Goal: Task Accomplishment & Management: Manage account settings

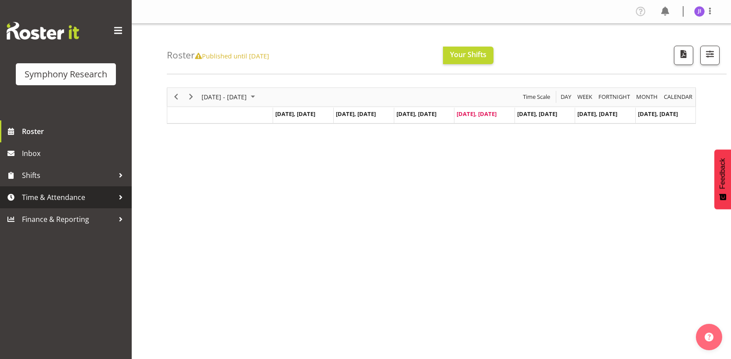
click at [81, 197] on span "Time & Attendance" at bounding box center [68, 196] width 92 height 13
click at [79, 201] on span "Time & Attendance" at bounding box center [68, 196] width 92 height 13
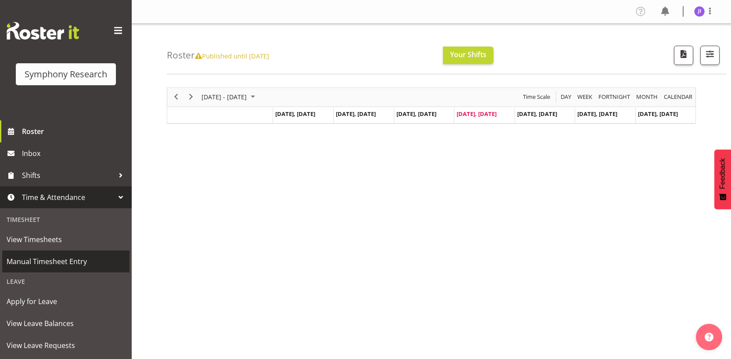
click at [59, 257] on span "Manual Timesheet Entry" at bounding box center [66, 261] width 118 height 13
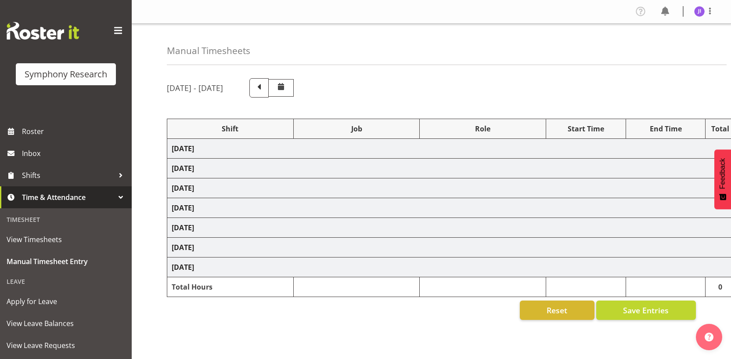
select select "48116"
select select "10730"
select select "48116"
select select "10730"
select select "48116"
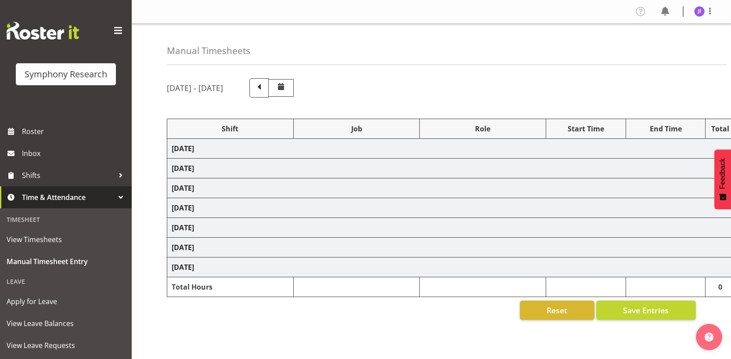
select select "10499"
select select "48116"
select select "10730"
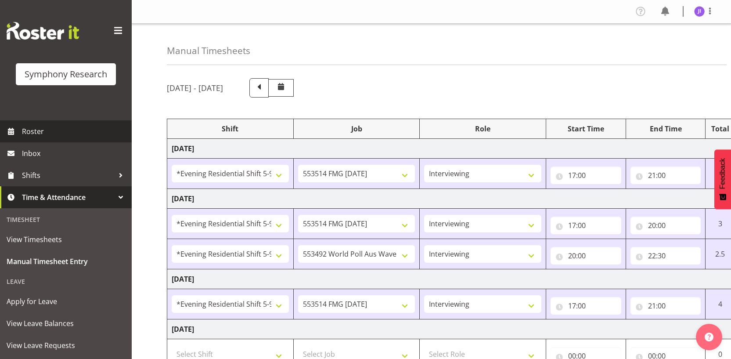
click at [76, 134] on span "Roster" at bounding box center [74, 131] width 105 height 13
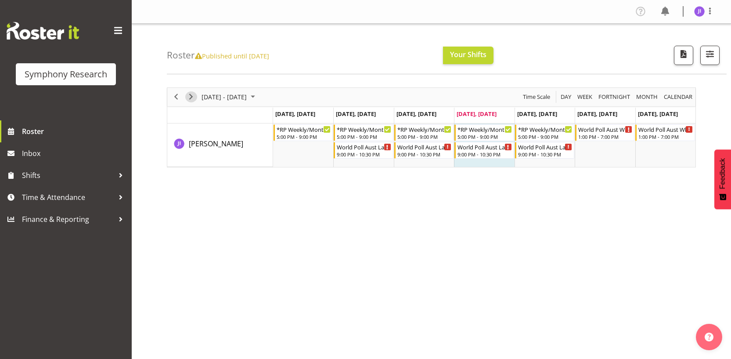
click at [192, 98] on span "Next" at bounding box center [191, 96] width 11 height 11
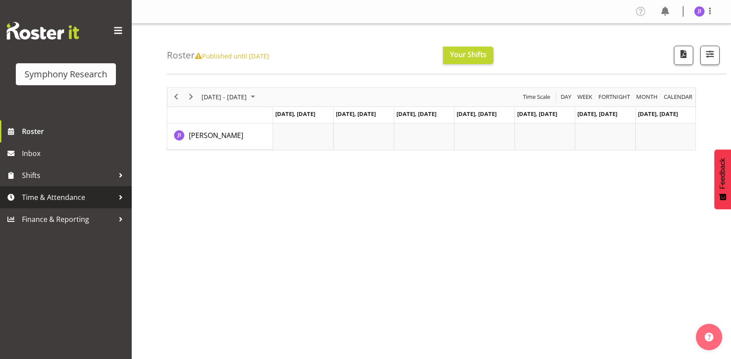
click at [82, 194] on span "Time & Attendance" at bounding box center [68, 196] width 92 height 13
click at [88, 199] on span "Time & Attendance" at bounding box center [68, 196] width 92 height 13
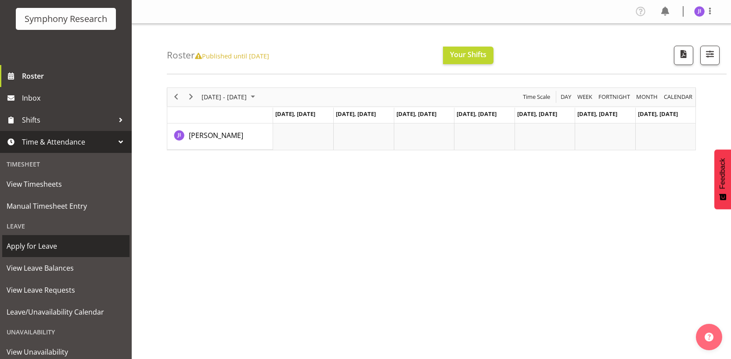
scroll to position [105, 0]
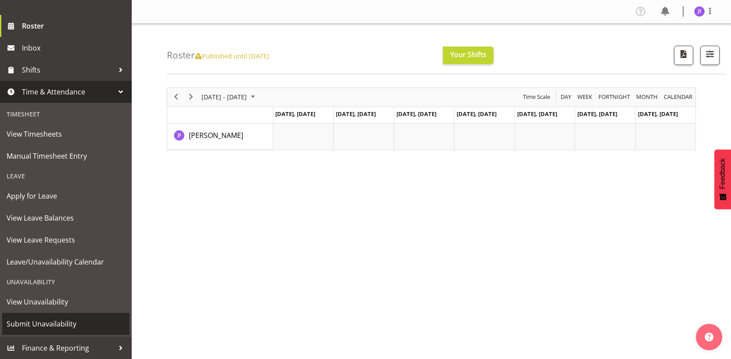
click at [52, 319] on span "Submit Unavailability" at bounding box center [66, 323] width 118 height 13
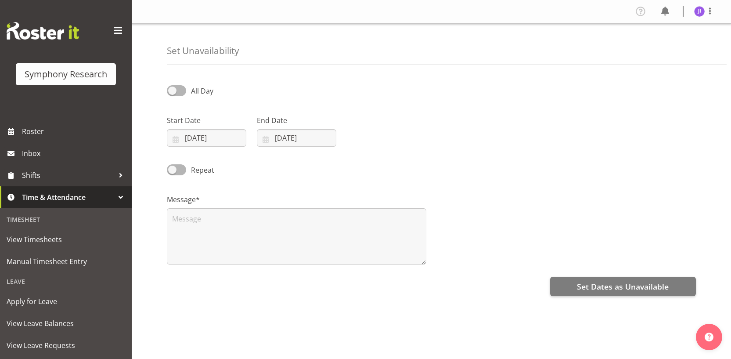
select select "9"
select select "2025"
click at [207, 136] on input "09/10/2025" at bounding box center [206, 138] width 79 height 18
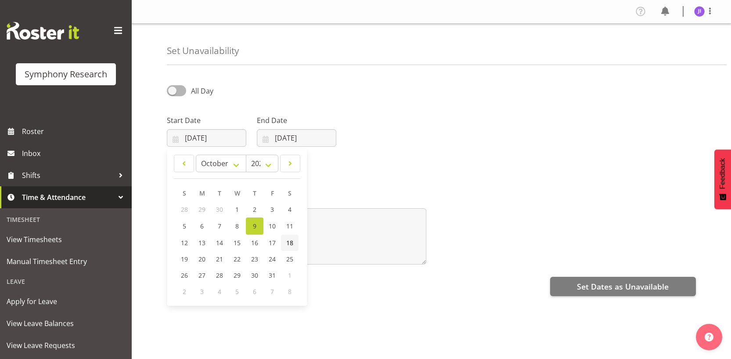
click at [290, 241] on span "18" at bounding box center [289, 242] width 7 height 8
type input "18/10/2025"
click at [179, 169] on span at bounding box center [176, 169] width 19 height 11
click at [172, 169] on input "Repeat" at bounding box center [170, 170] width 6 height 6
checkbox input "true"
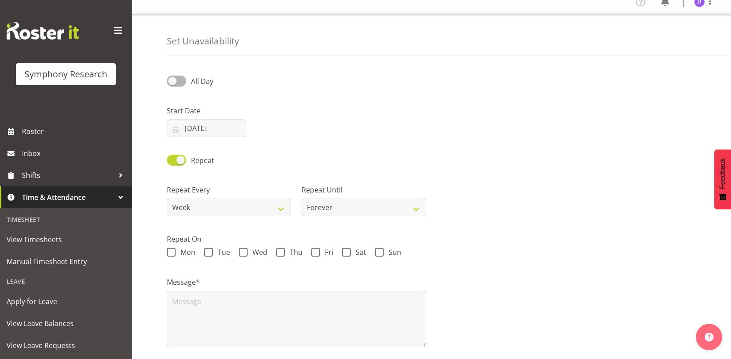
scroll to position [71, 0]
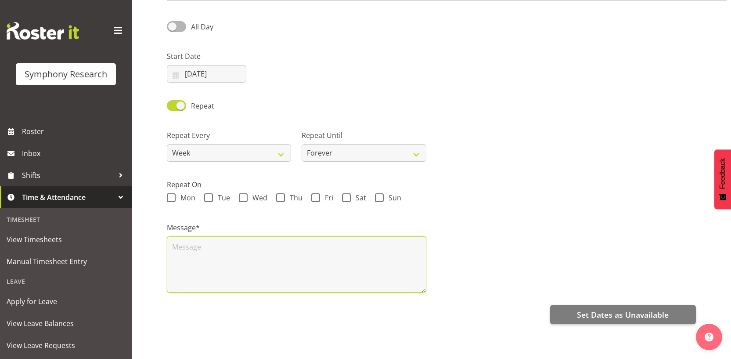
click at [273, 242] on textarea at bounding box center [296, 264] width 259 height 56
type textarea "a"
click at [342, 193] on span at bounding box center [346, 197] width 9 height 9
click at [342, 195] on input "Sat" at bounding box center [345, 198] width 6 height 6
checkbox input "true"
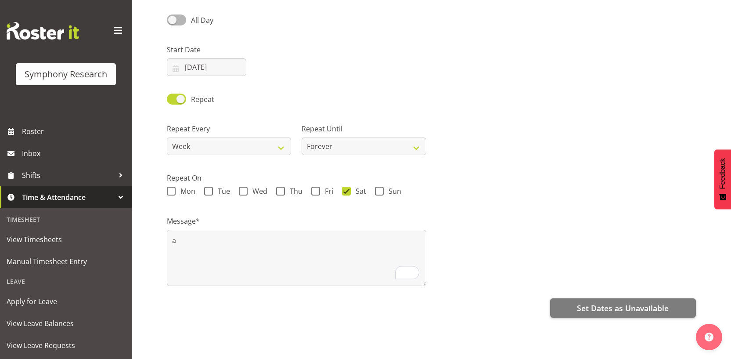
click at [565, 212] on div "Message* a" at bounding box center [430, 247] width 539 height 88
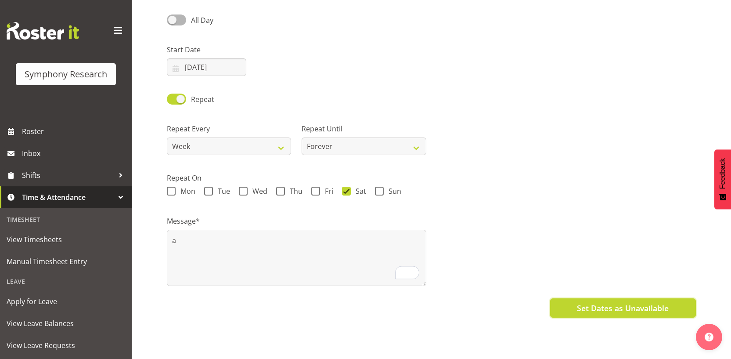
click at [575, 305] on button "Set Dates as Unavailable" at bounding box center [623, 307] width 146 height 19
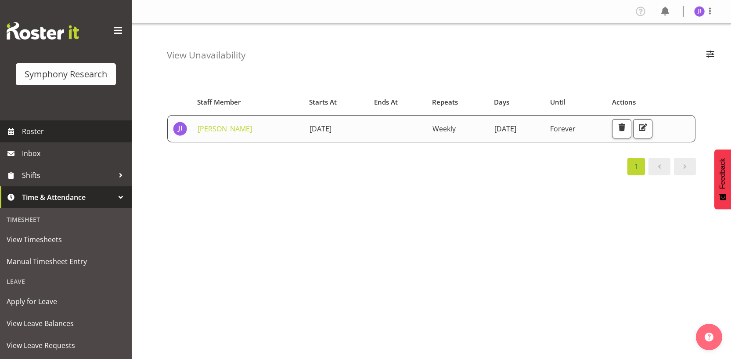
click at [50, 128] on span "Roster" at bounding box center [74, 131] width 105 height 13
